Goal: Browse casually: Explore the website without a specific task or goal

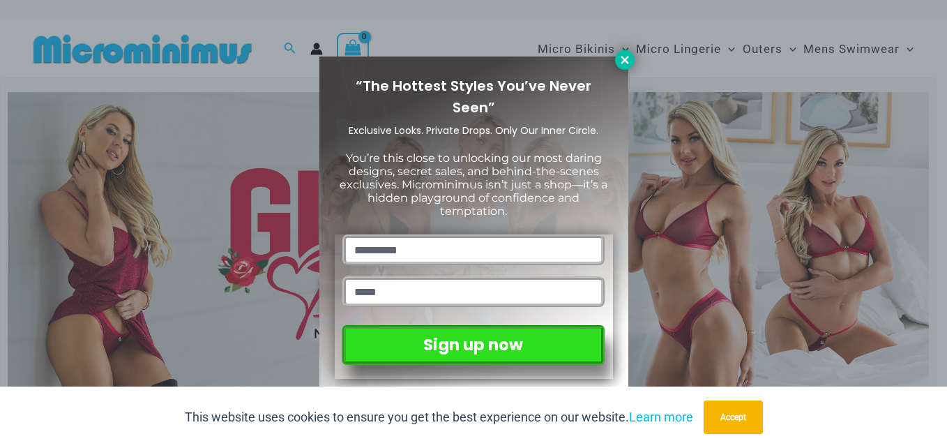
click at [624, 63] on icon at bounding box center [625, 60] width 13 height 13
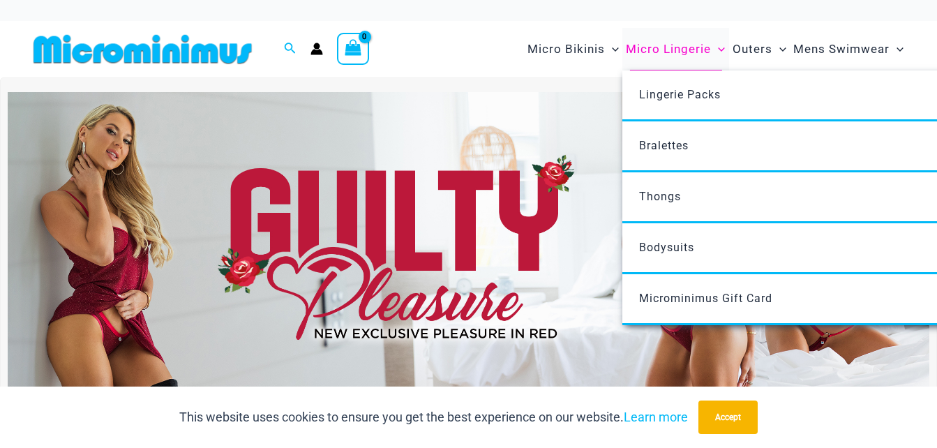
click at [718, 54] on span "Menu Toggle" at bounding box center [718, 49] width 14 height 14
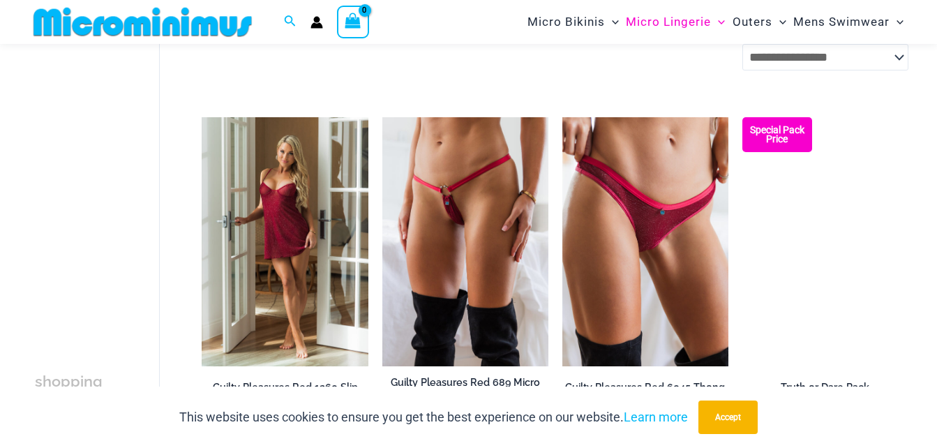
scroll to position [534, 0]
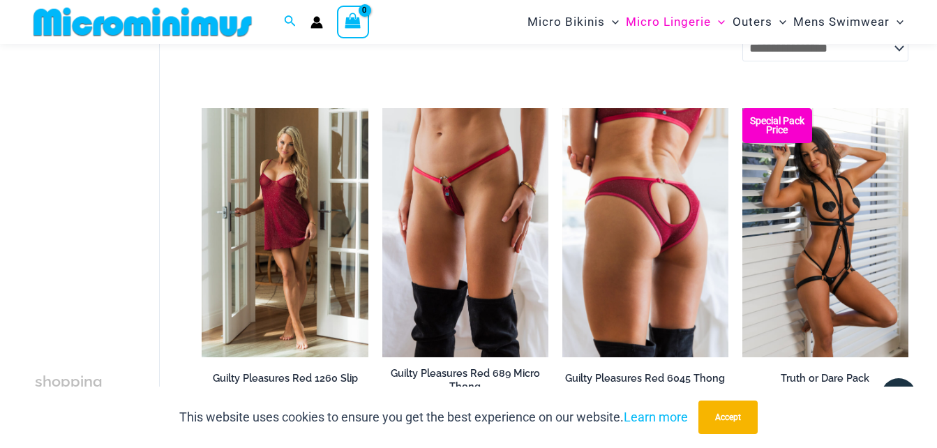
click at [612, 199] on img at bounding box center [645, 232] width 166 height 249
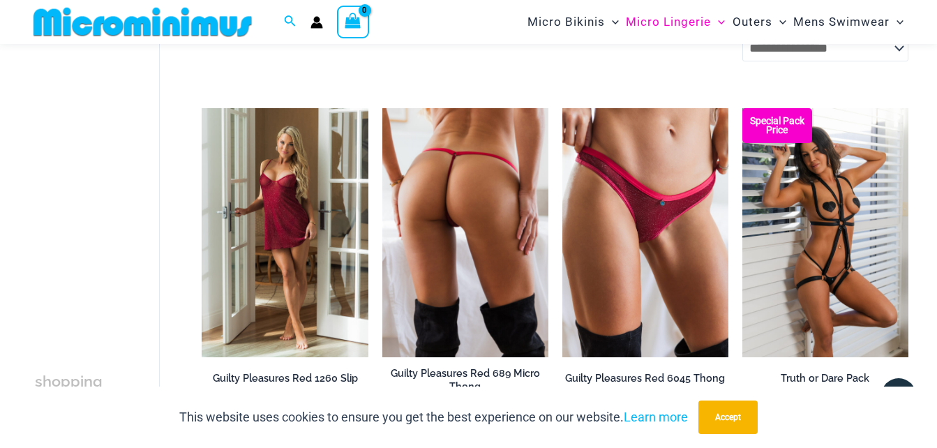
click at [449, 264] on img at bounding box center [465, 232] width 166 height 249
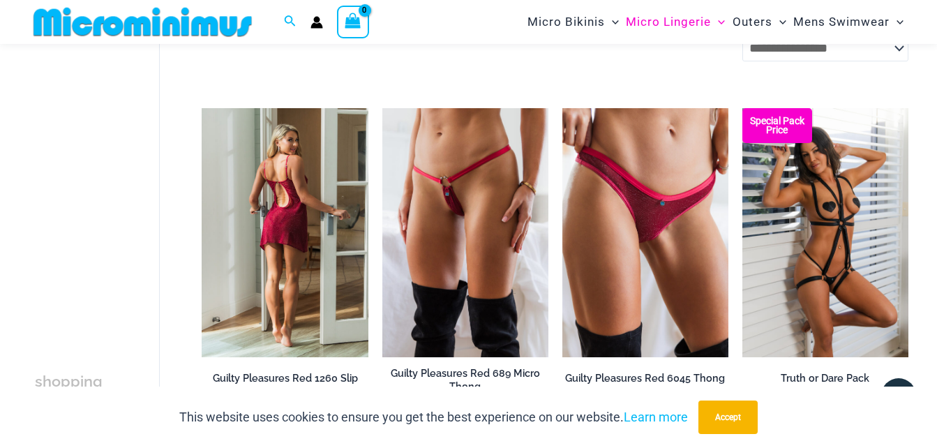
click at [275, 236] on img at bounding box center [285, 232] width 166 height 249
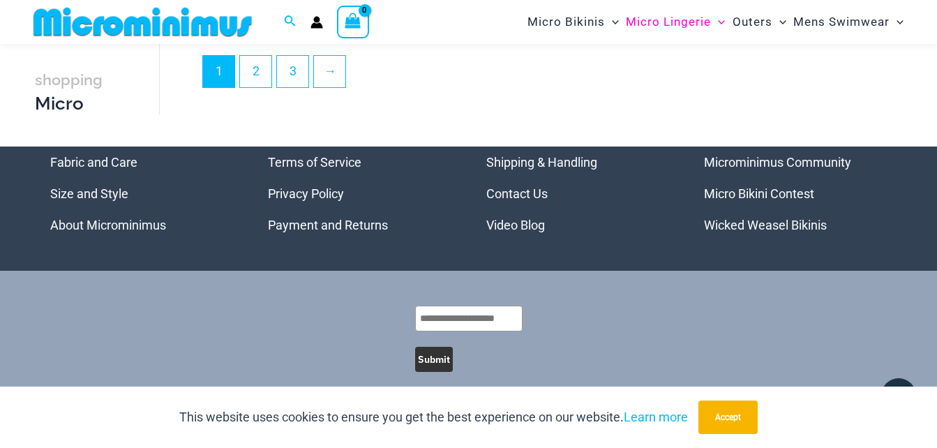
scroll to position [3296, 0]
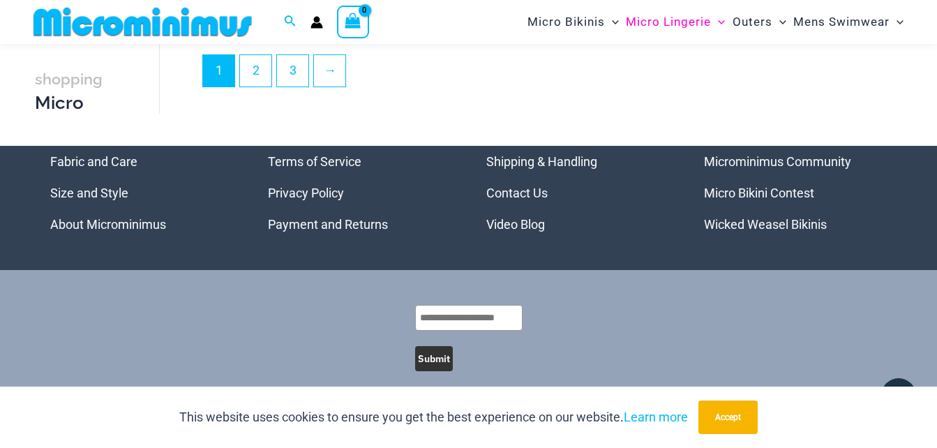
click at [517, 232] on link "Video Blog" at bounding box center [515, 224] width 59 height 15
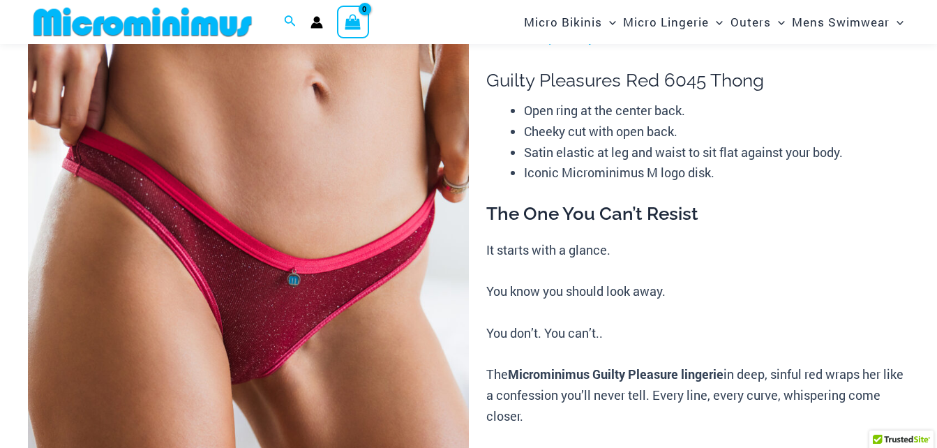
scroll to position [108, 0]
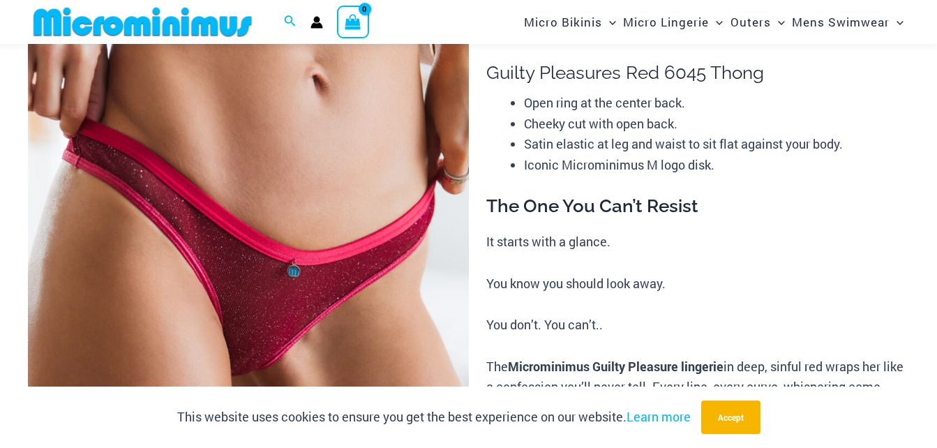
click at [188, 266] on img at bounding box center [248, 349] width 441 height 660
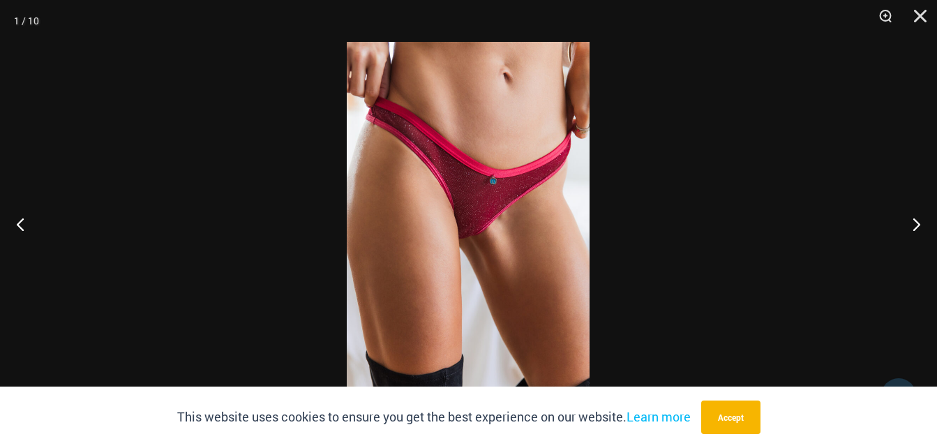
click at [137, 113] on div at bounding box center [468, 224] width 937 height 448
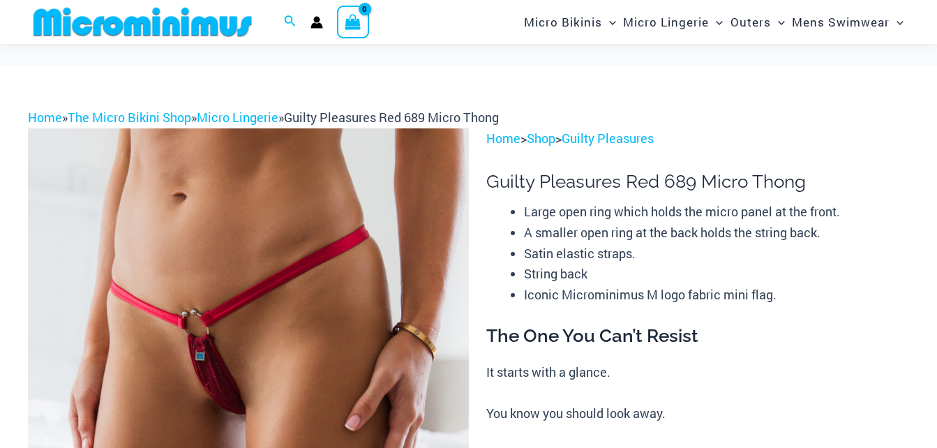
scroll to position [189, 0]
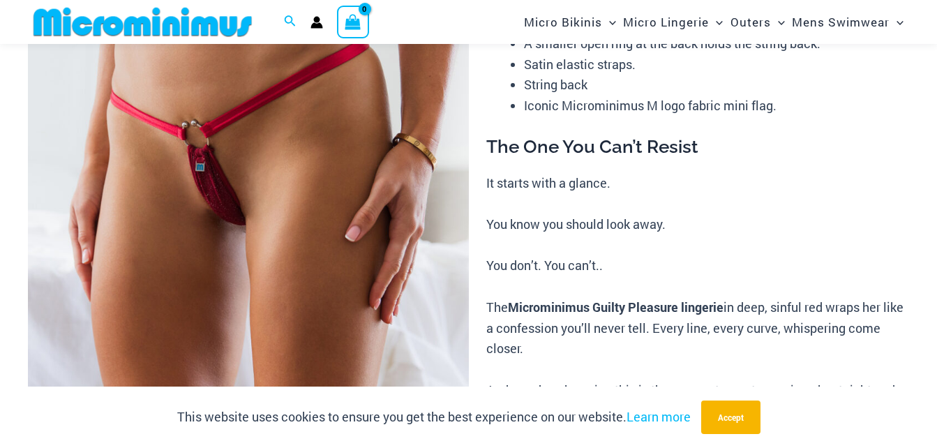
click at [176, 181] on img at bounding box center [248, 269] width 441 height 660
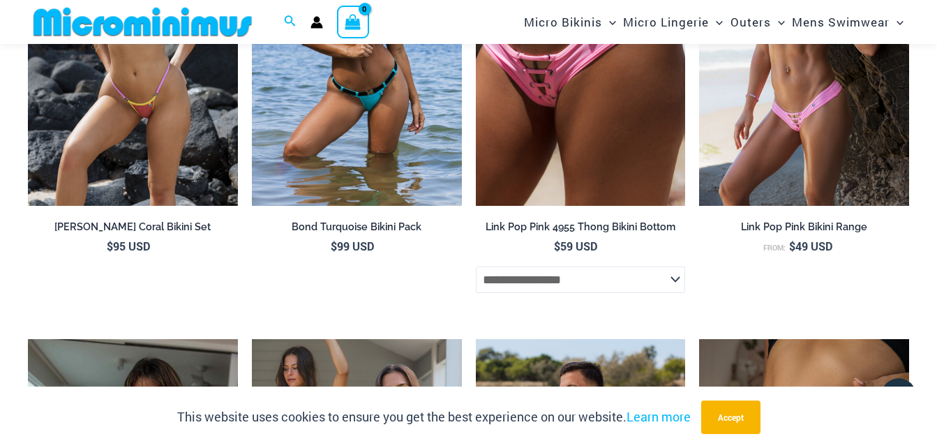
scroll to position [2979, 0]
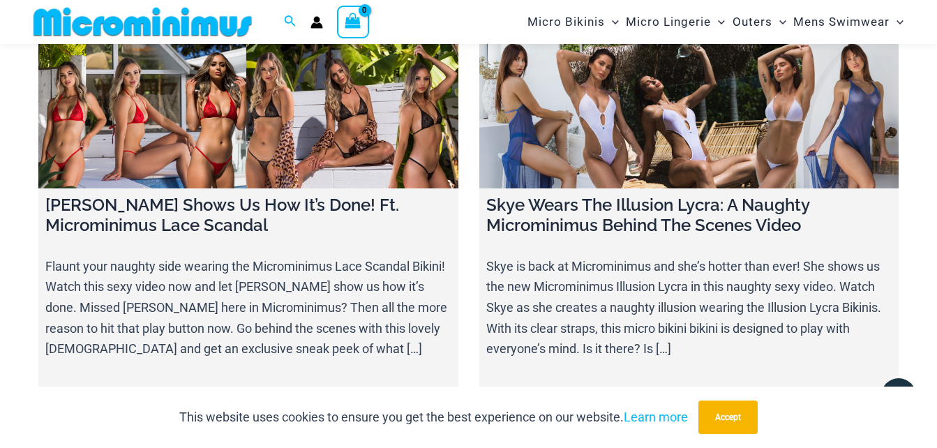
scroll to position [16429, 0]
